Goal: Task Accomplishment & Management: Use online tool/utility

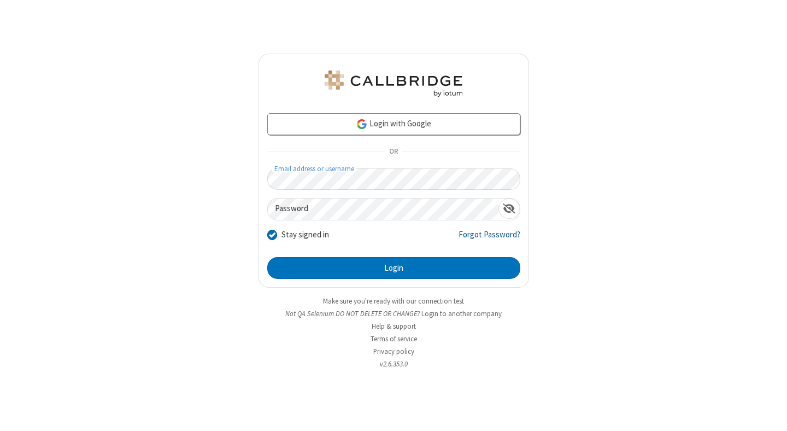
click at [490, 238] on link "Forgot Password?" at bounding box center [490, 239] width 62 height 21
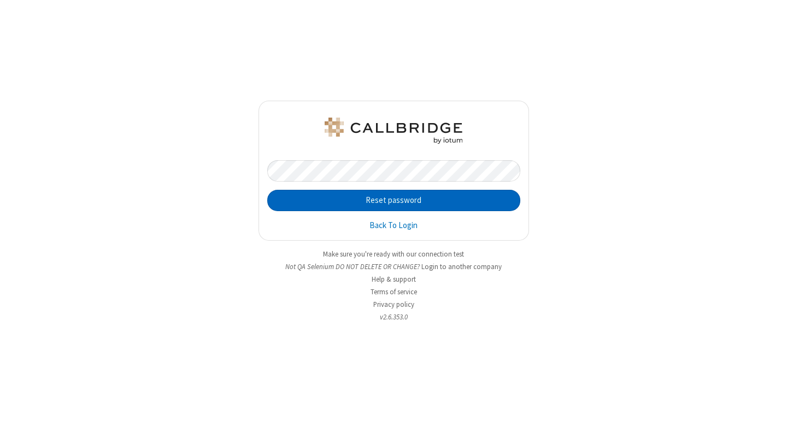
click at [394, 200] on button "Reset password" at bounding box center [393, 201] width 253 height 22
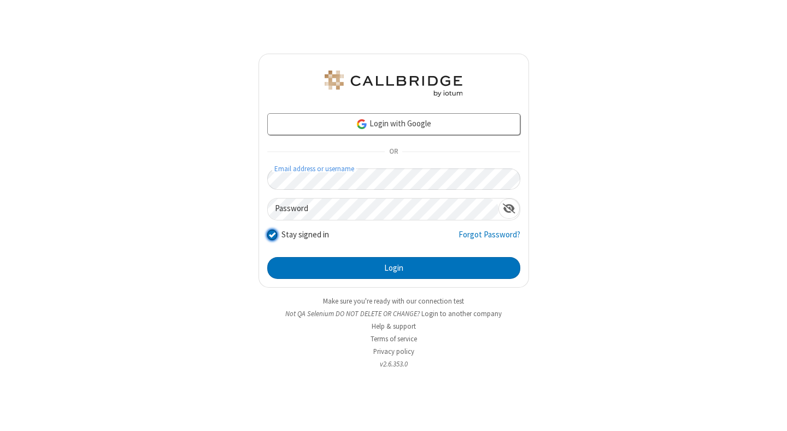
click at [272, 234] on input "Stay signed in" at bounding box center [272, 234] width 10 height 11
checkbox input "false"
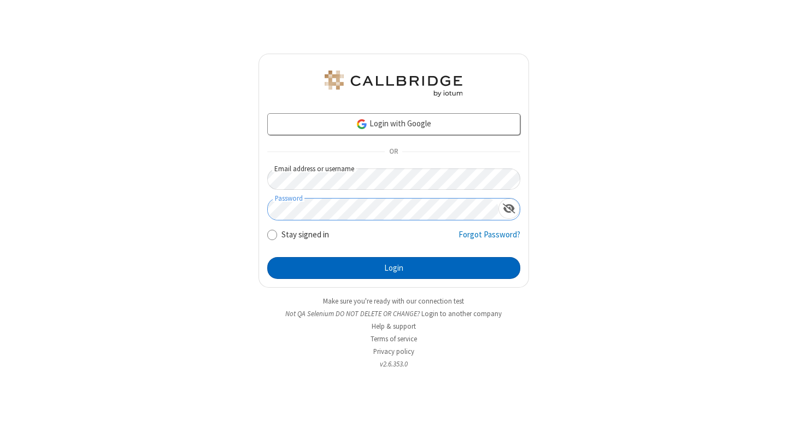
click at [394, 268] on button "Login" at bounding box center [393, 268] width 253 height 22
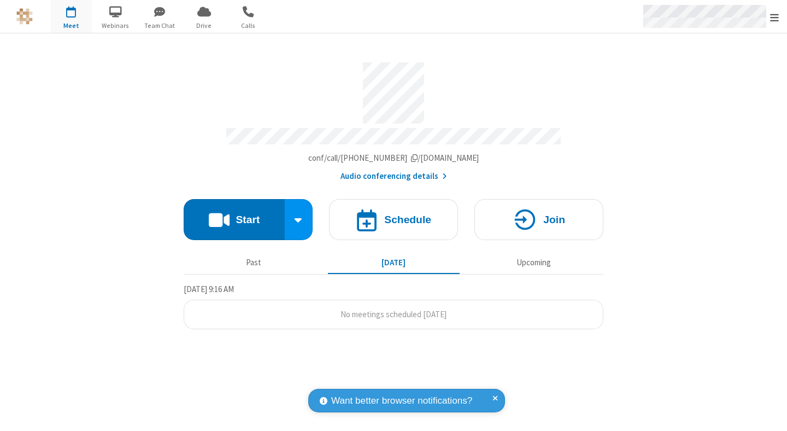
click at [775, 16] on span "Open menu" at bounding box center [774, 17] width 9 height 11
